Goal: Task Accomplishment & Management: Use online tool/utility

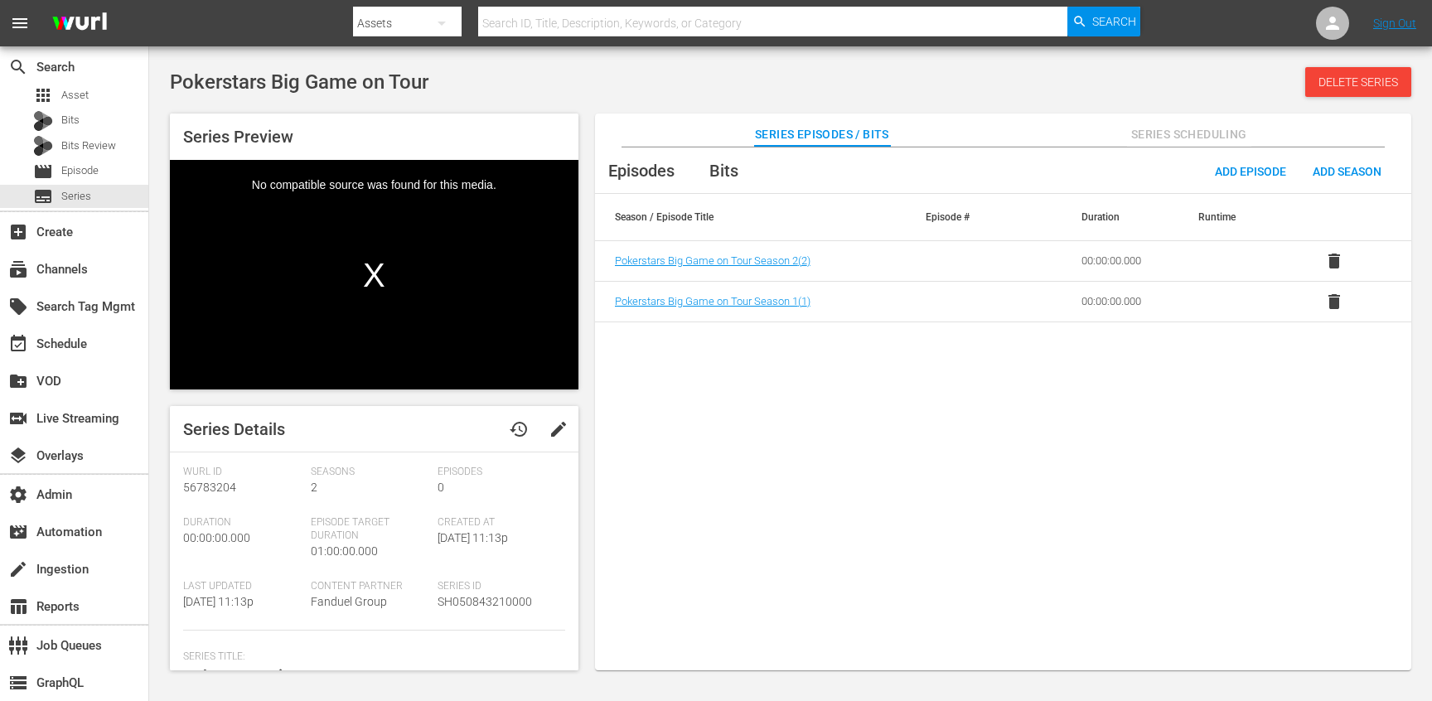
click at [1172, 130] on span "Series Scheduling" at bounding box center [1189, 134] width 124 height 21
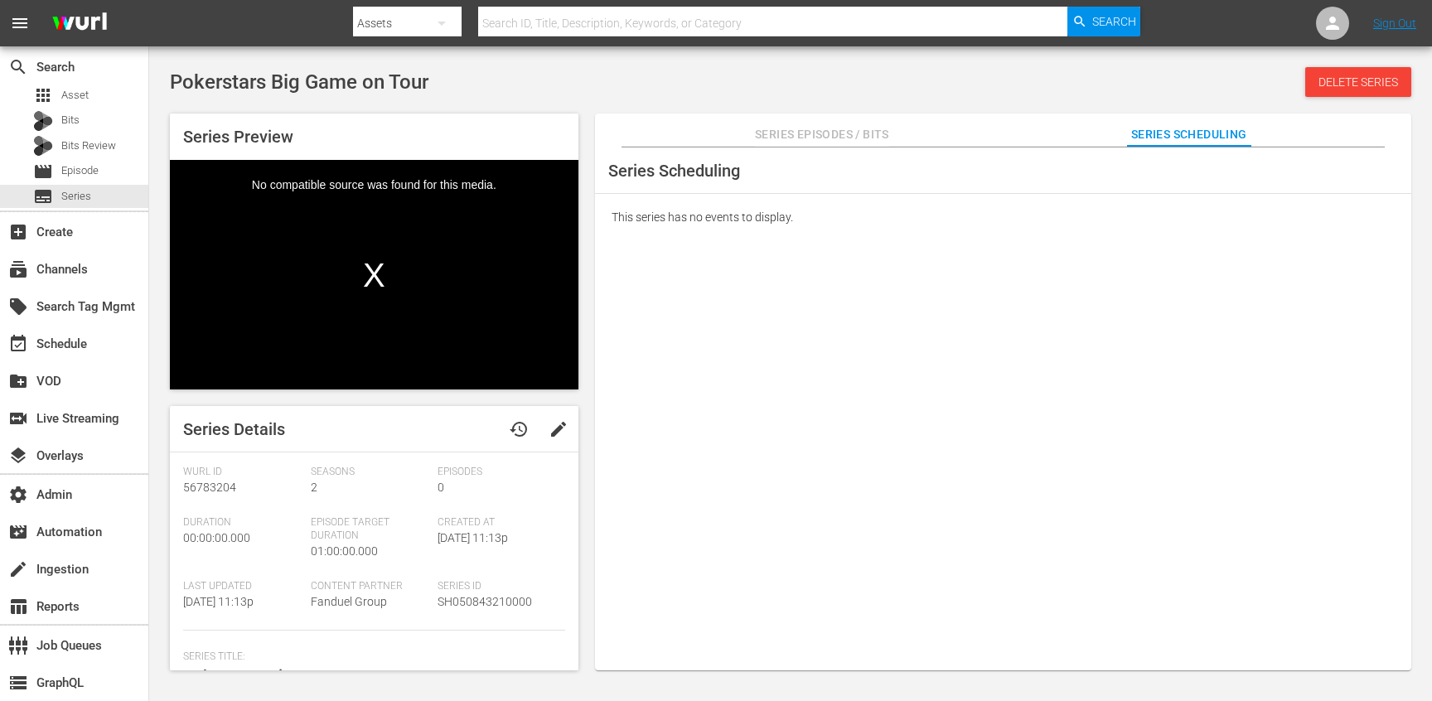
click at [847, 143] on span "Series Episodes / Bits" at bounding box center [822, 134] width 134 height 21
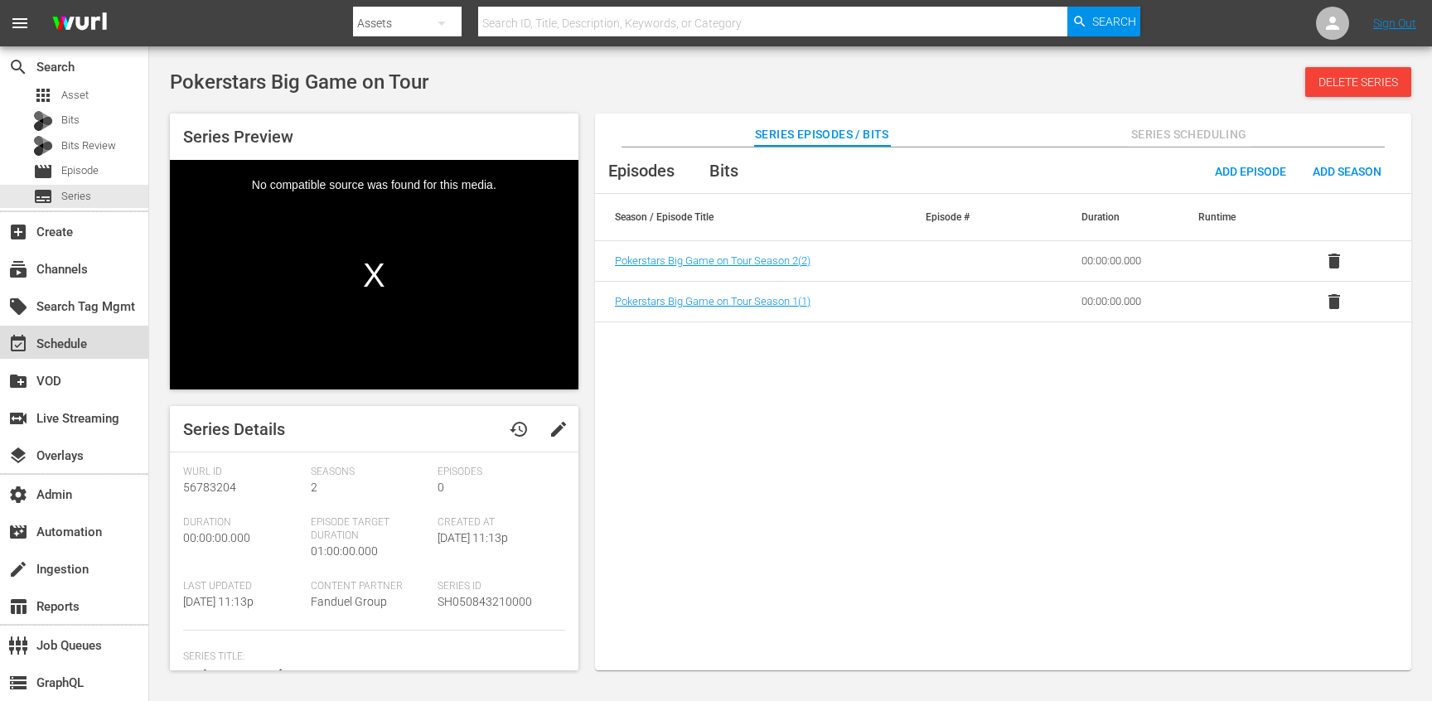
click at [68, 334] on div "event_available Schedule" at bounding box center [46, 341] width 93 height 15
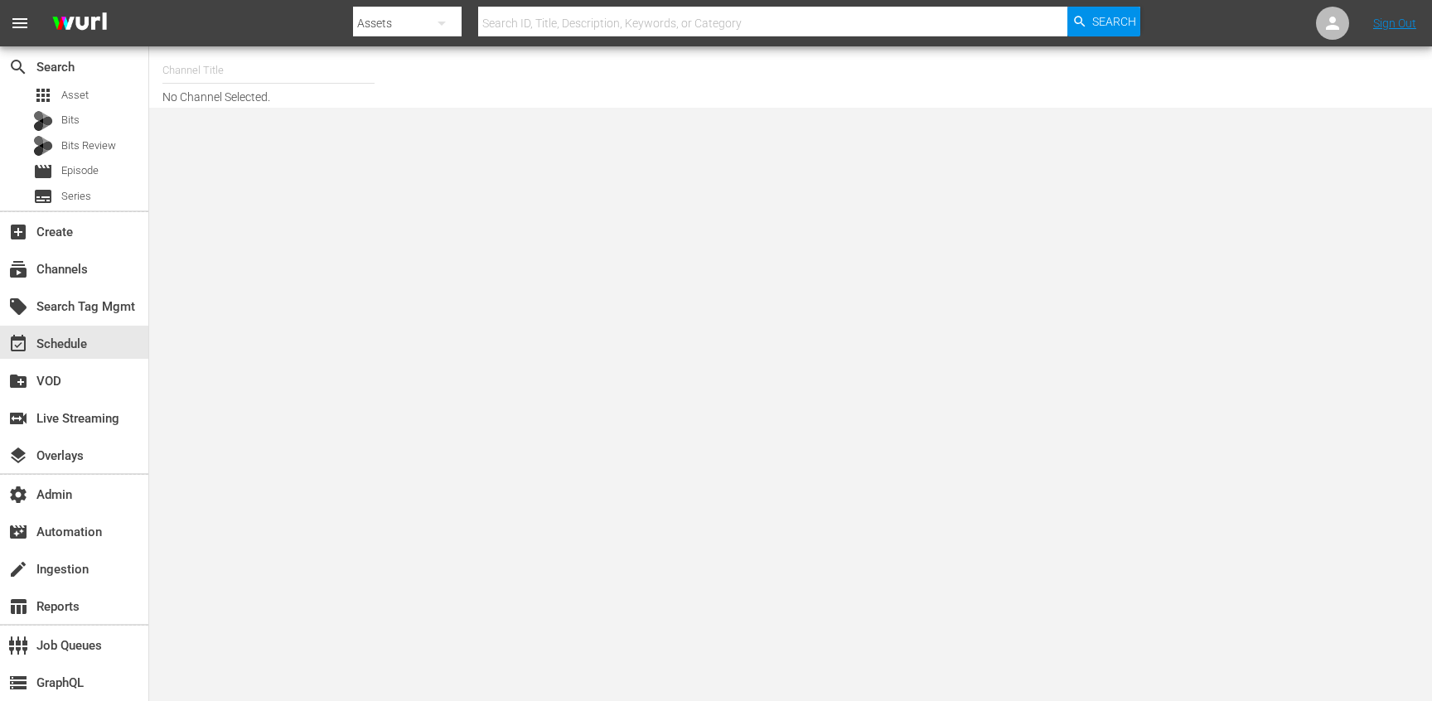
click at [352, 66] on input "text" at bounding box center [268, 71] width 212 height 40
click at [307, 165] on div "FanDuel TV Extra (Gracenote) (1568 - fanduelgroup_fandueltv_01)" at bounding box center [390, 157] width 429 height 40
type input "FanDuel TV Extra (Gracenote) (1568 - fanduelgroup_fandueltv_01)"
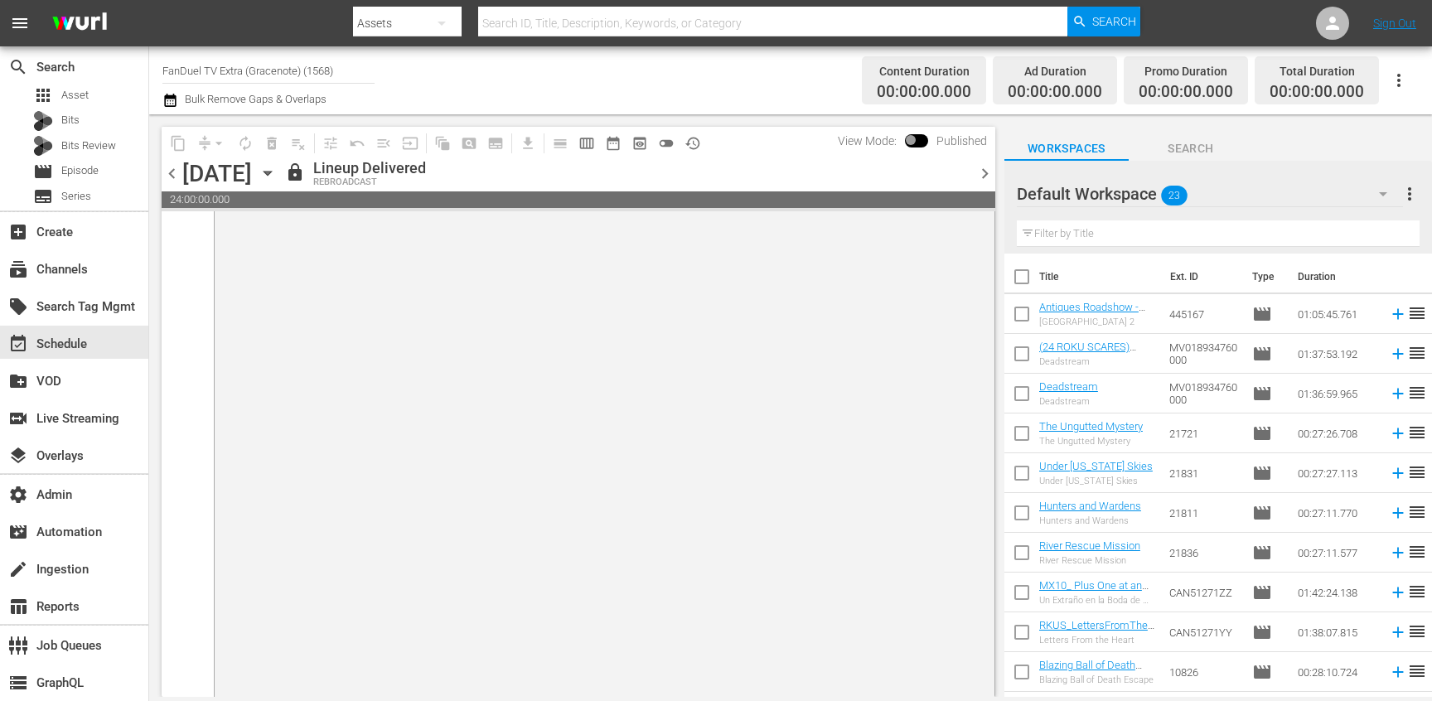
scroll to position [8814, 0]
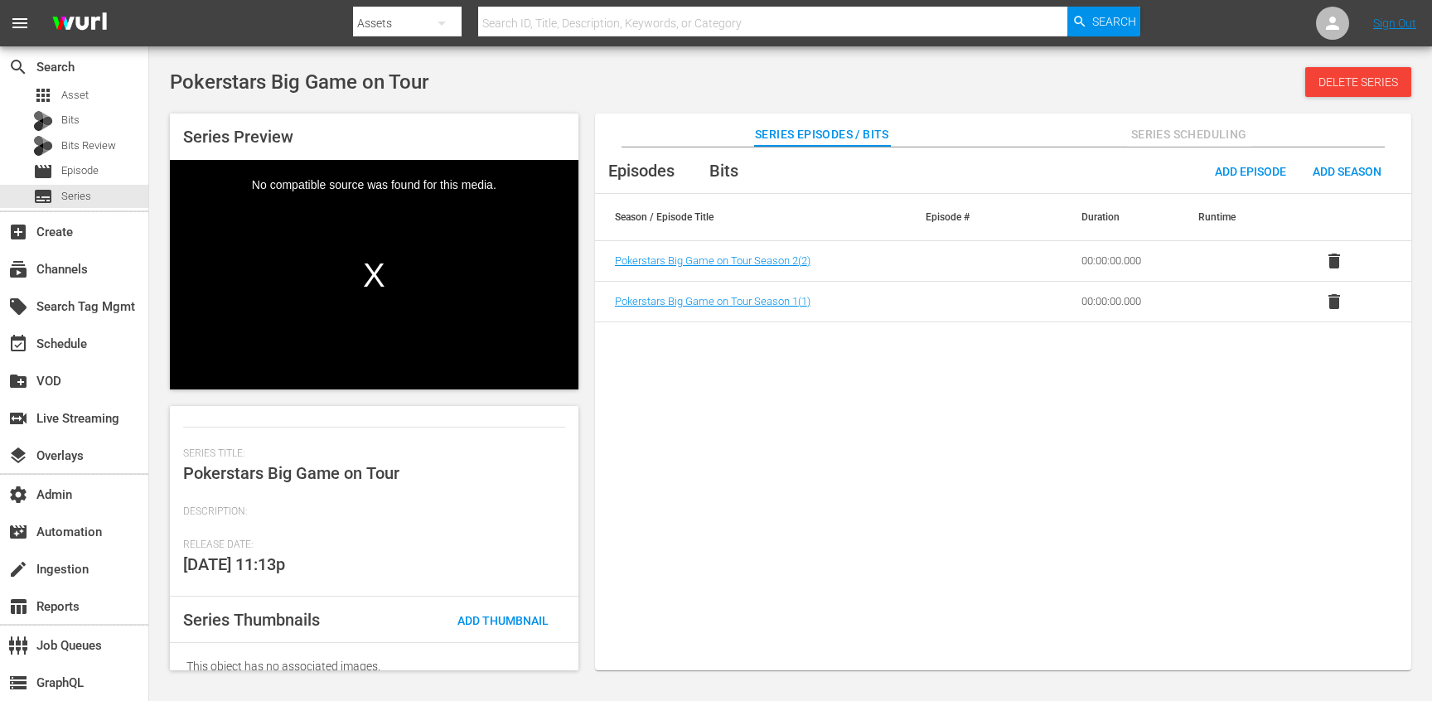
scroll to position [194, 0]
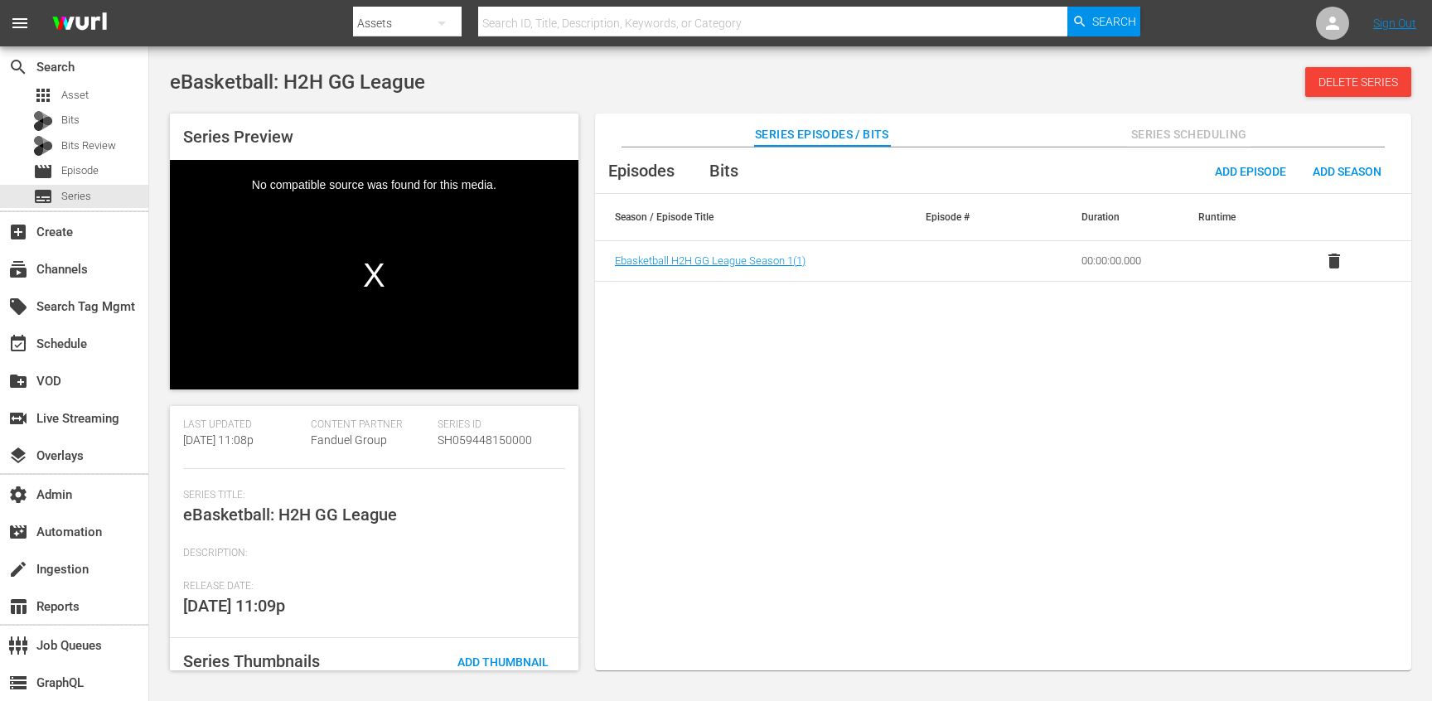
scroll to position [167, 0]
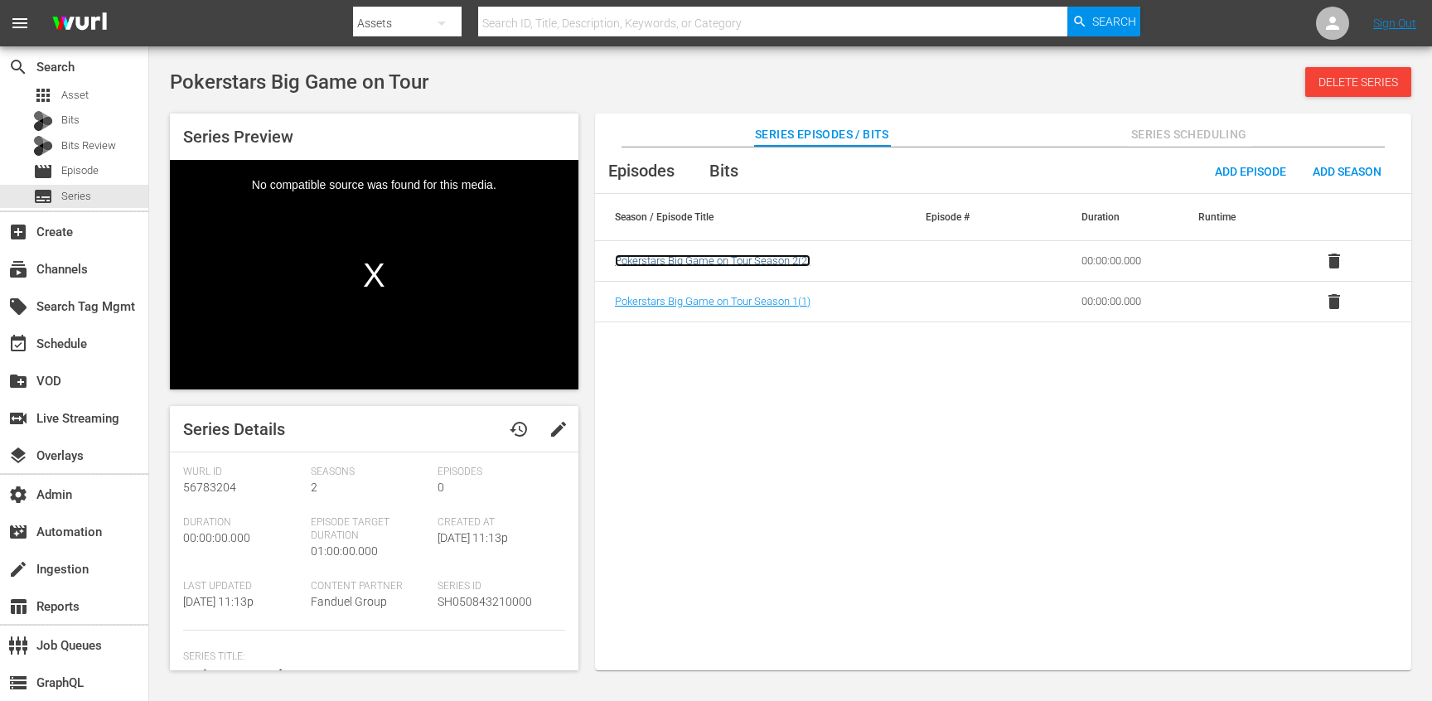
click at [706, 264] on span "Pokerstars Big Game on Tour Season 2 ( 2 )" at bounding box center [713, 260] width 196 height 12
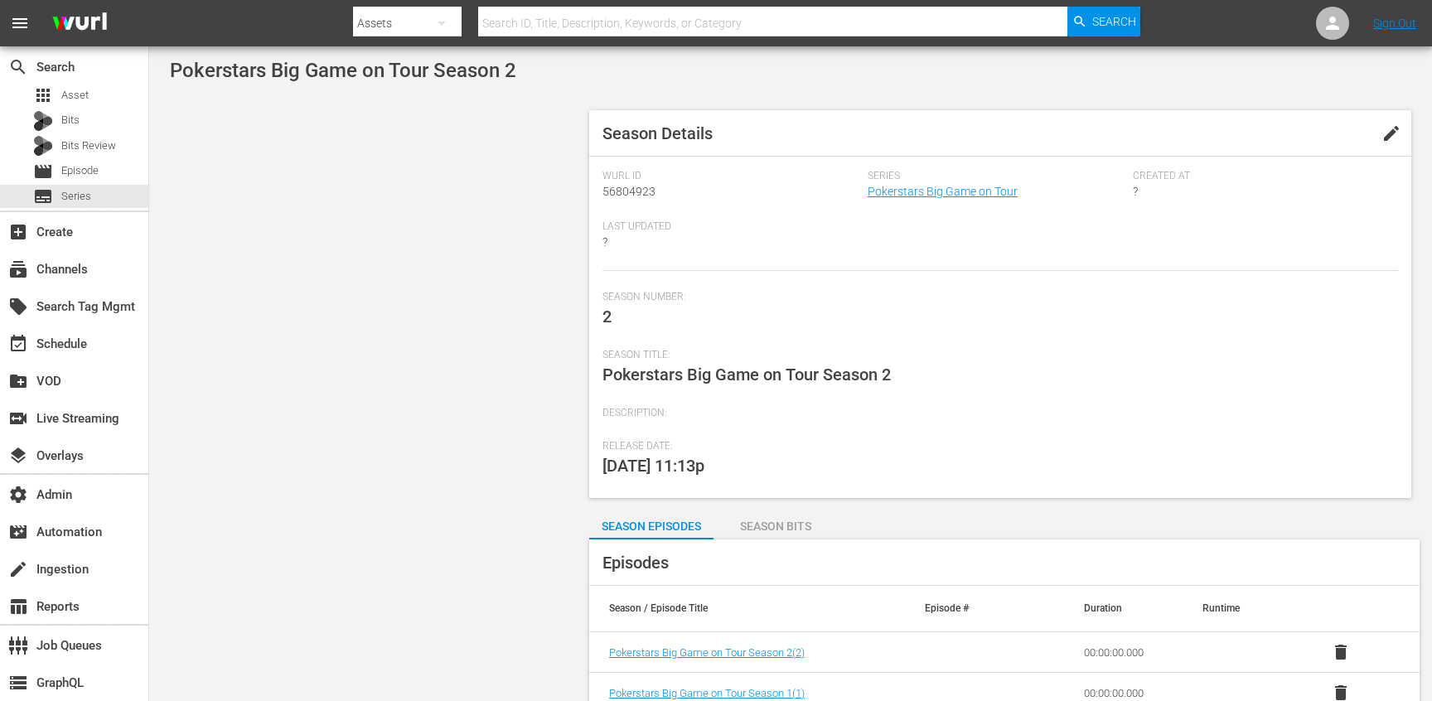
scroll to position [25, 0]
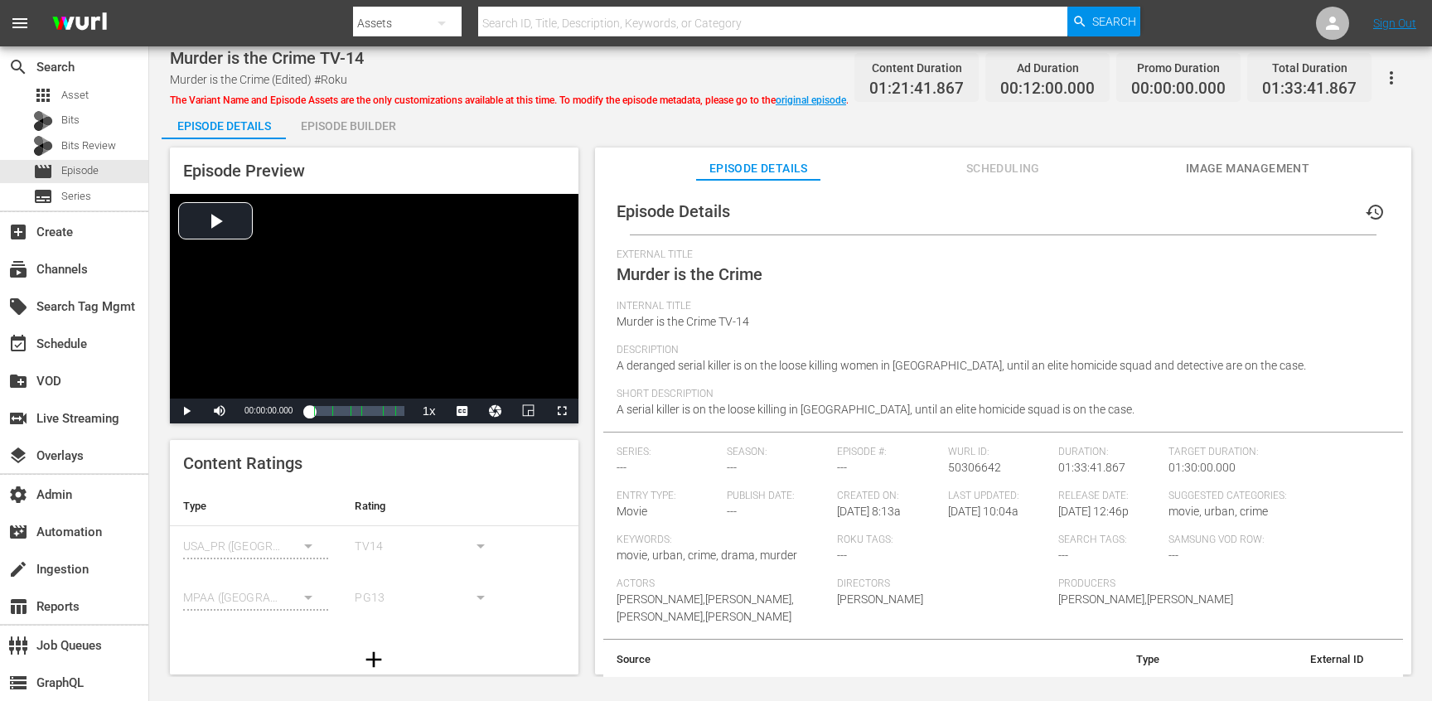
click at [978, 158] on span "Scheduling" at bounding box center [1003, 168] width 124 height 21
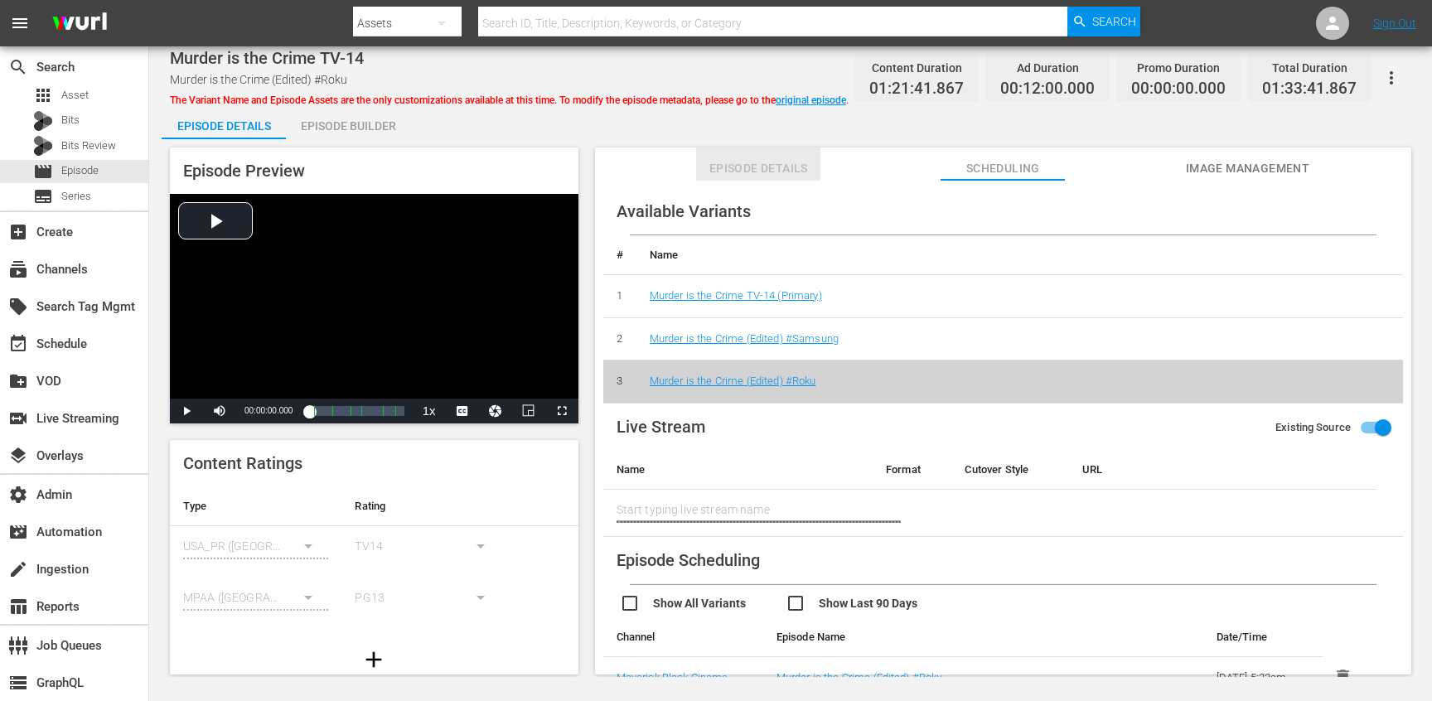
click at [712, 161] on span "Episode Details" at bounding box center [758, 168] width 124 height 21
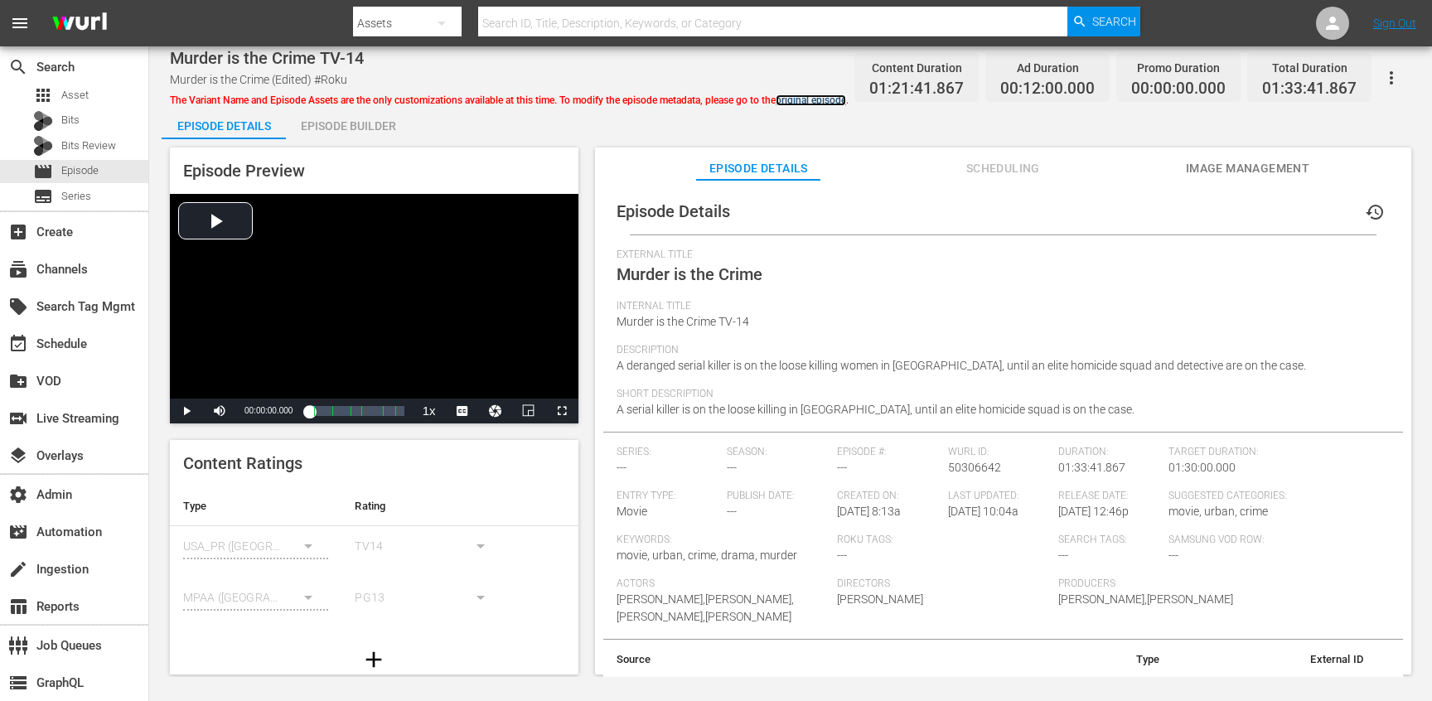
click at [792, 97] on link "original episode" at bounding box center [811, 100] width 70 height 12
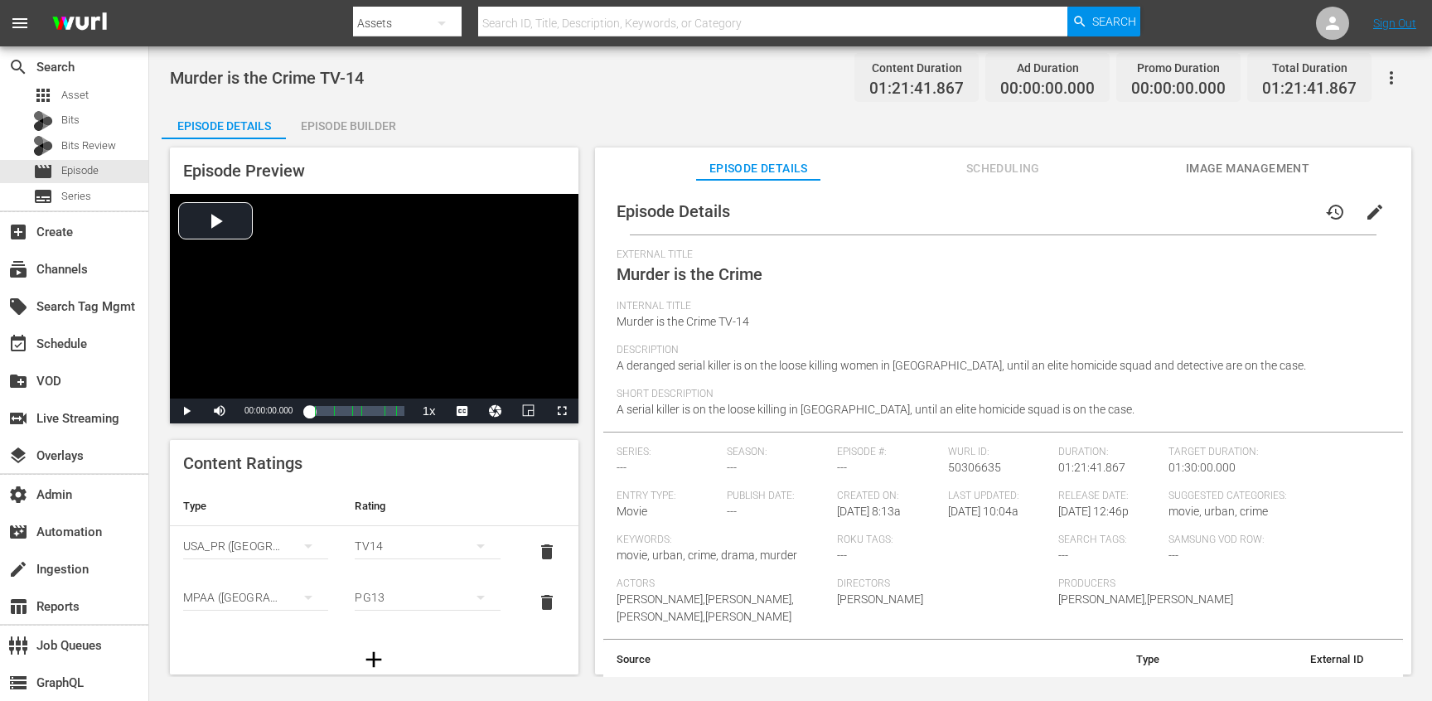
click at [1369, 201] on button "edit" at bounding box center [1375, 212] width 40 height 40
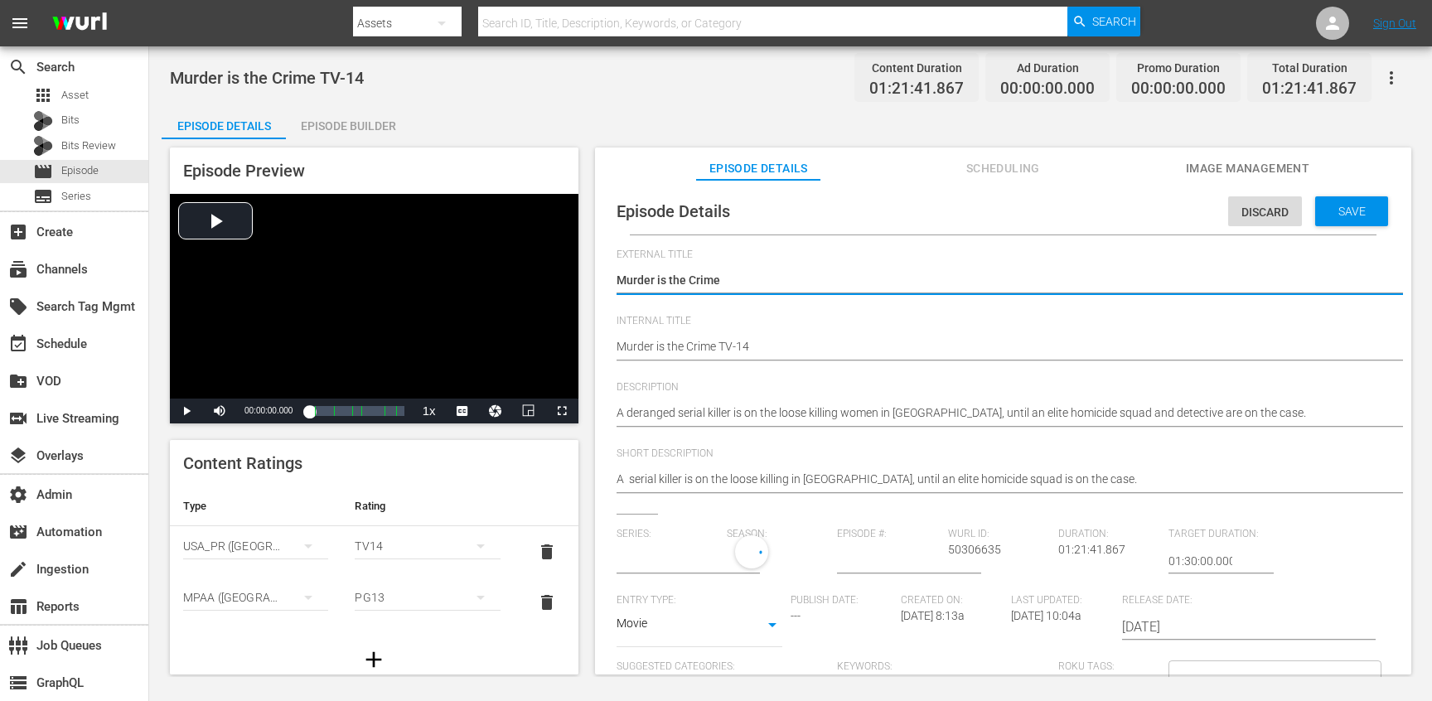
type input "No Series"
click at [766, 463] on div "A serial killer is on the loose killing in Harlem, until an elite homicide squa…" at bounding box center [999, 481] width 765 height 40
click at [1253, 220] on div "Discard" at bounding box center [1265, 211] width 74 height 31
